Goal: Transaction & Acquisition: Obtain resource

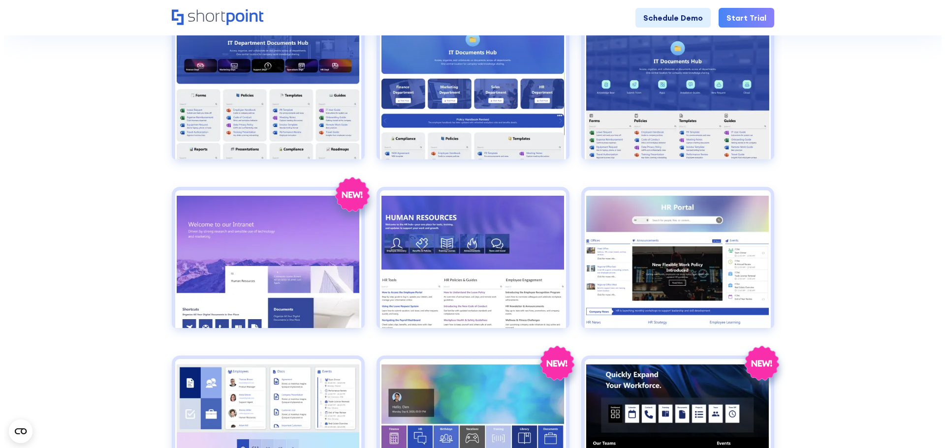
scroll to position [492, 0]
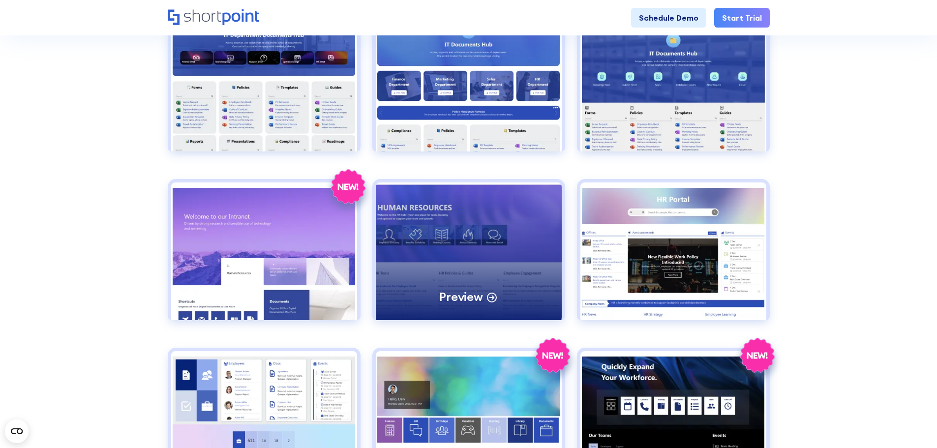
click at [479, 295] on p "Preview" at bounding box center [460, 296] width 43 height 15
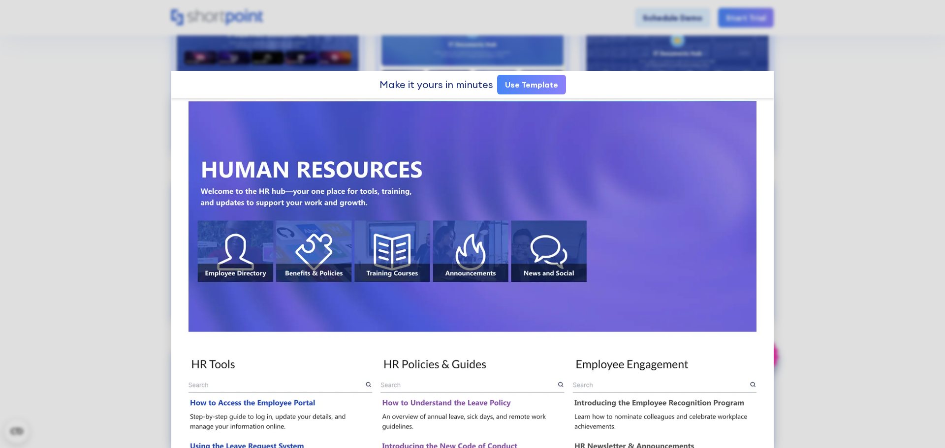
scroll to position [0, 0]
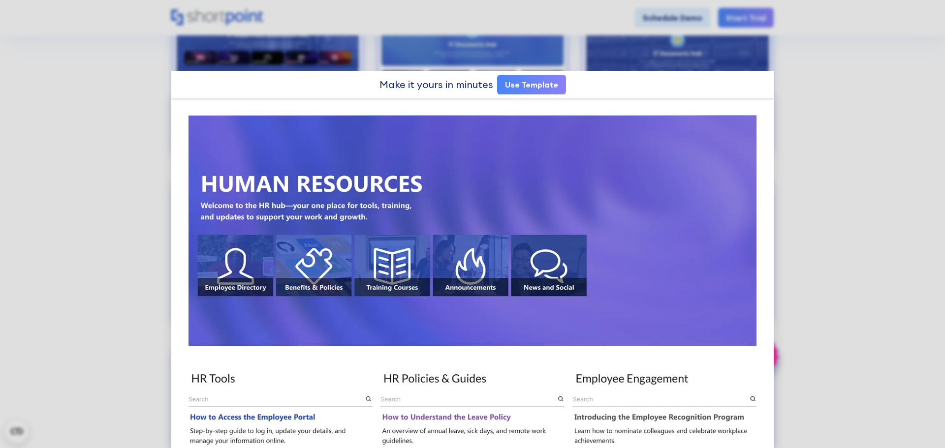
click at [529, 88] on link "Use Template" at bounding box center [531, 85] width 69 height 20
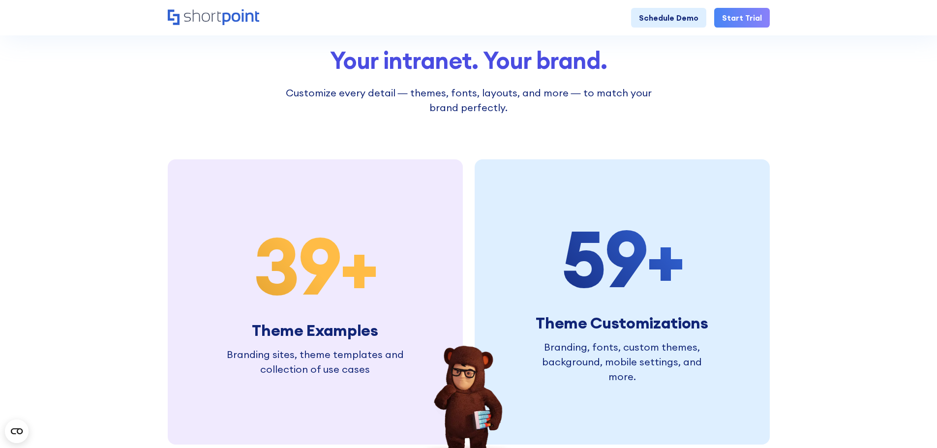
scroll to position [2312, 0]
